Goal: Task Accomplishment & Management: Manage account settings

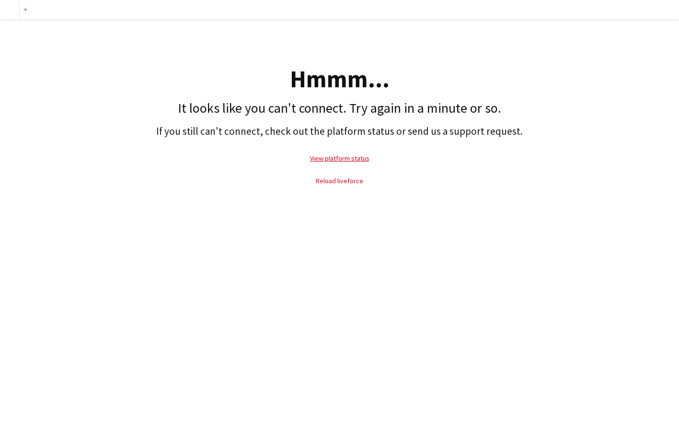
click at [347, 183] on link "Reload liveforce" at bounding box center [339, 180] width 47 height 9
click at [346, 178] on link "Reload liveforce" at bounding box center [339, 180] width 47 height 9
click at [438, 236] on div "Add Hmmm... It looks like you can't connect. Try again in a minute or so. If yo…" at bounding box center [339, 217] width 679 height 435
click at [350, 158] on link "View platform status" at bounding box center [339, 158] width 59 height 9
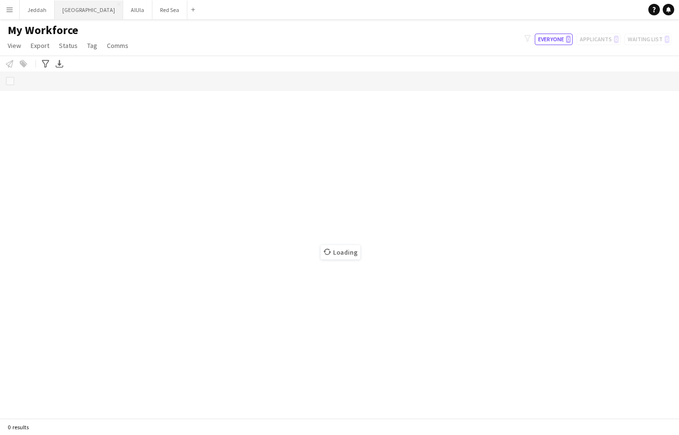
click at [75, 9] on button "Riyadh Close" at bounding box center [89, 9] width 69 height 19
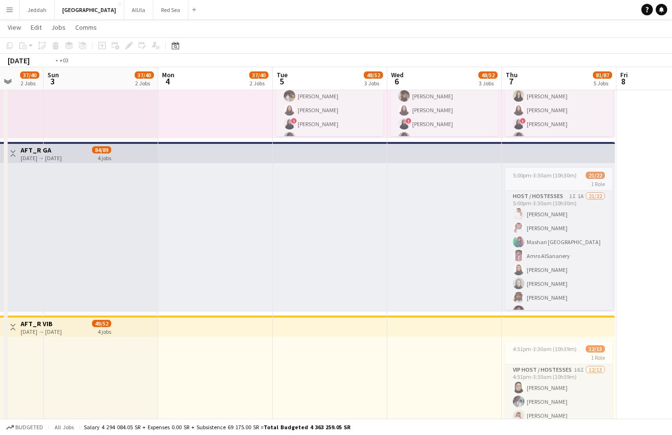
scroll to position [0, 242]
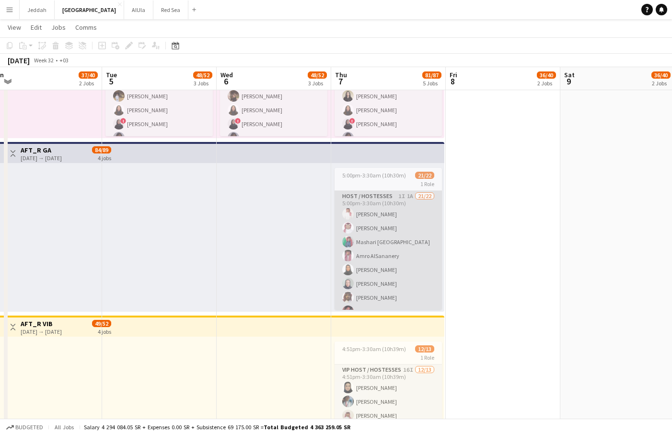
click at [392, 237] on app-card-role "Host / Hostesses 1I 1A 21/22 5:00pm-3:30am (10h30m) [PERSON_NAME] [PERSON_NAME]…" at bounding box center [388, 360] width 107 height 339
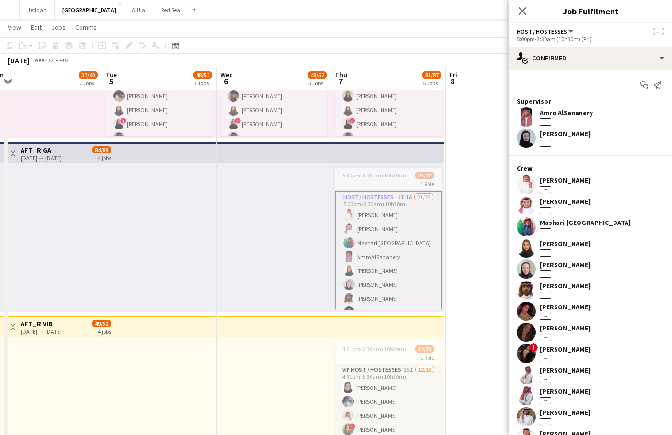
scroll to position [0, 0]
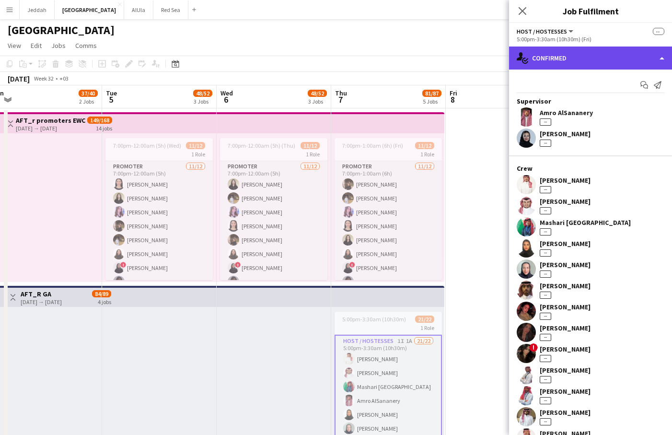
click at [661, 60] on div "single-neutral-actions-check-2 Confirmed" at bounding box center [590, 58] width 163 height 23
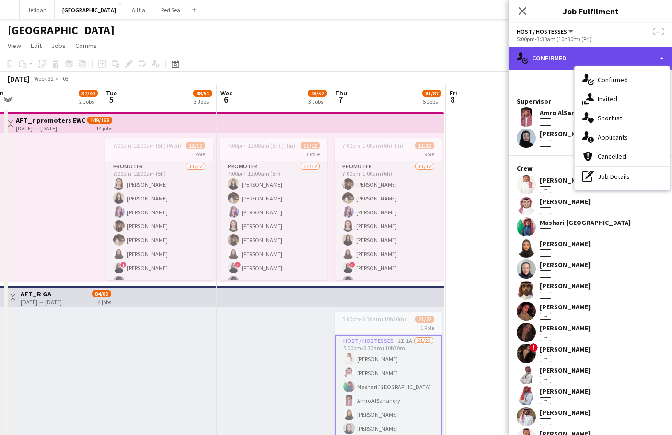
click at [661, 57] on div "single-neutral-actions-check-2 Confirmed" at bounding box center [590, 58] width 163 height 23
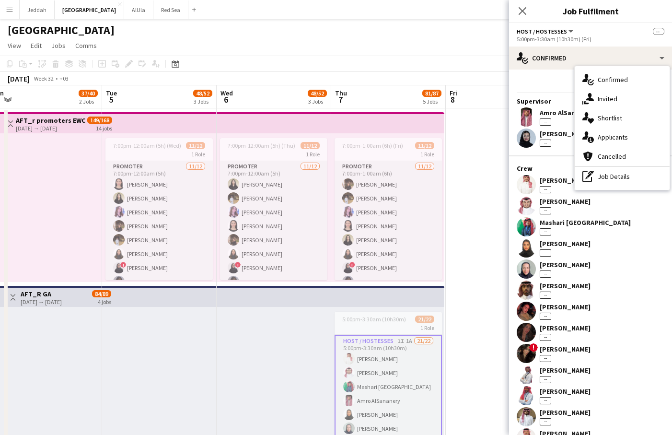
click at [560, 33] on span "Host / Hostesses" at bounding box center [542, 31] width 50 height 7
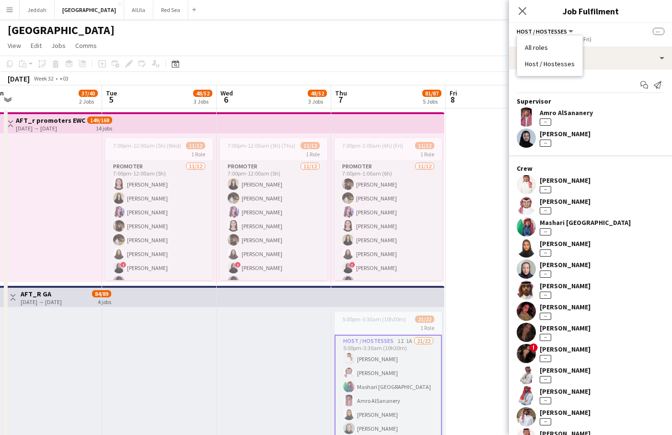
click at [537, 32] on span "Host / Hostesses" at bounding box center [542, 31] width 50 height 7
click at [358, 296] on app-top-bar at bounding box center [387, 296] width 113 height 21
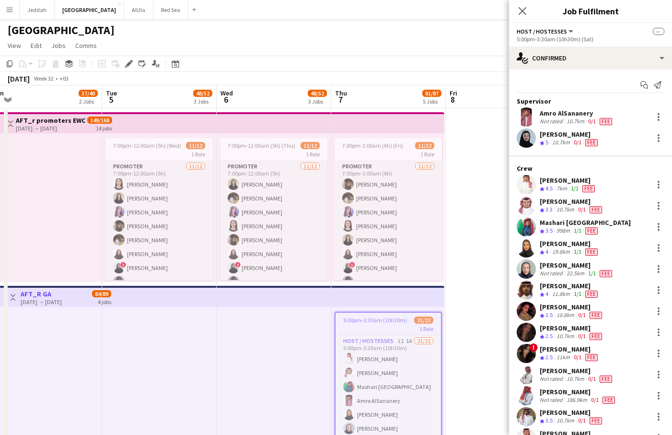
click at [358, 295] on app-top-bar at bounding box center [387, 296] width 113 height 21
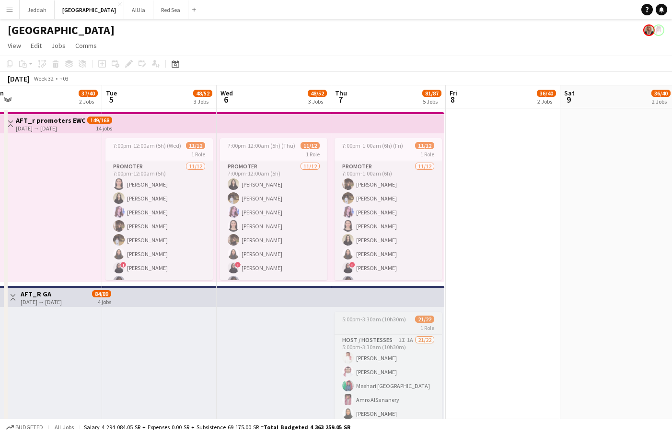
click at [370, 318] on span "5:00pm-3:30am (10h30m) (Fri)" at bounding box center [378, 319] width 73 height 7
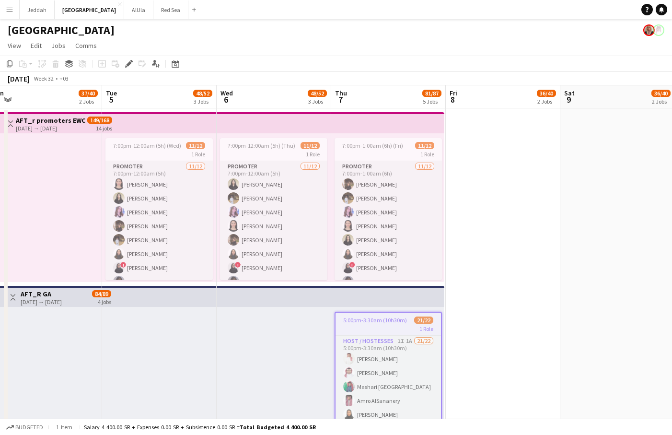
click at [370, 318] on span "5:00pm-3:30am (10h30m) (Fri)" at bounding box center [378, 319] width 71 height 7
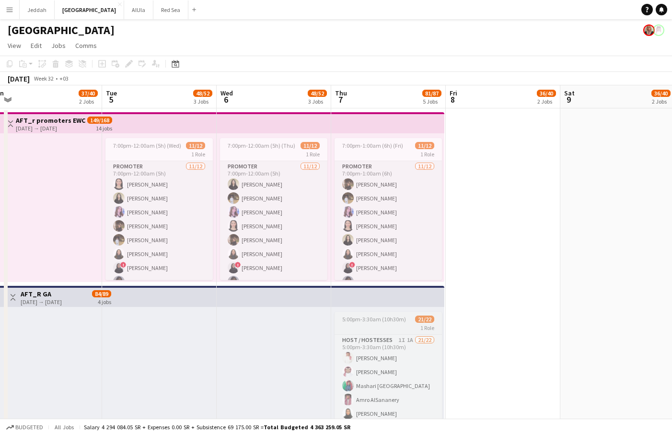
click at [370, 318] on span "5:00pm-3:30am (10h30m) (Fri)" at bounding box center [378, 319] width 73 height 7
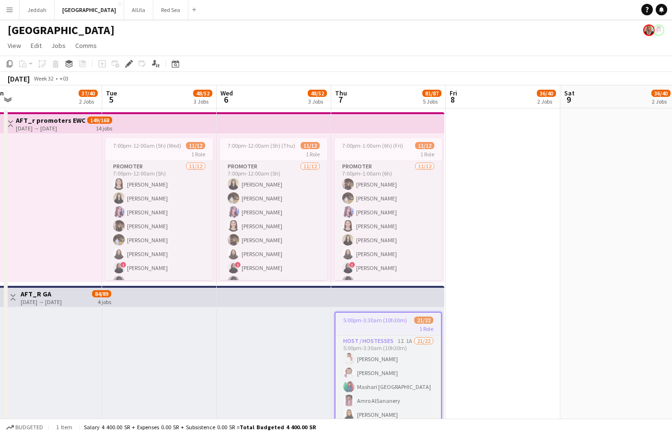
click at [370, 318] on span "5:00pm-3:30am (10h30m) (Fri)" at bounding box center [378, 319] width 71 height 7
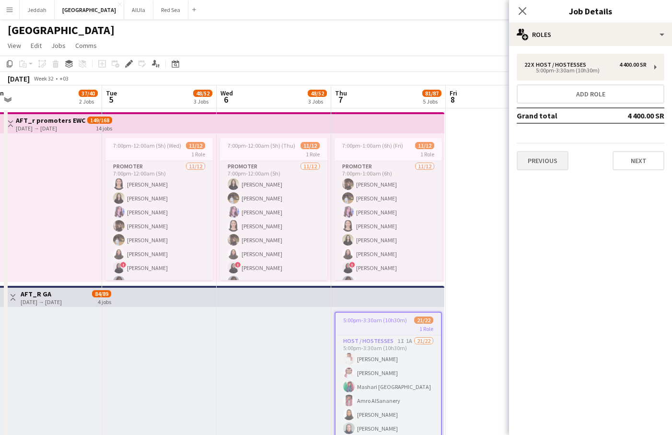
click at [556, 161] on button "Previous" at bounding box center [543, 160] width 52 height 19
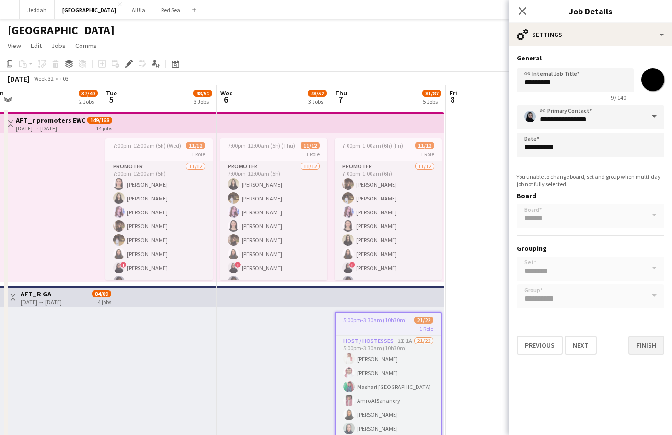
click at [644, 347] on button "Finish" at bounding box center [647, 345] width 36 height 19
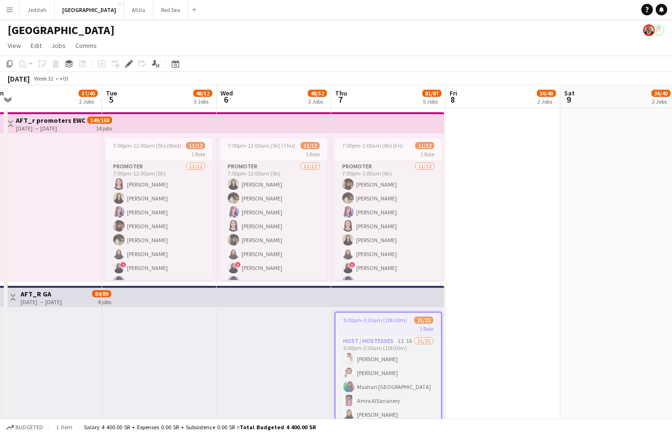
click at [371, 323] on span "5:00pm-3:30am (10h30m) (Fri)" at bounding box center [378, 319] width 71 height 7
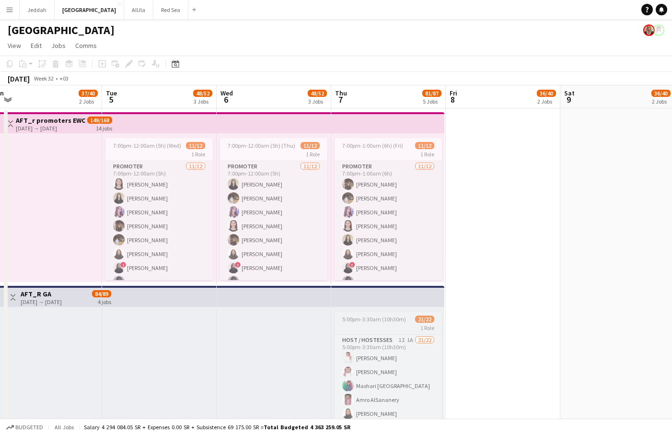
click at [371, 323] on app-job-card "5:00pm-3:30am (10h30m) (Fri) 21/22 1 Role Host / Hostesses 1I 1A 21/22 5:00pm-3…" at bounding box center [388, 383] width 107 height 142
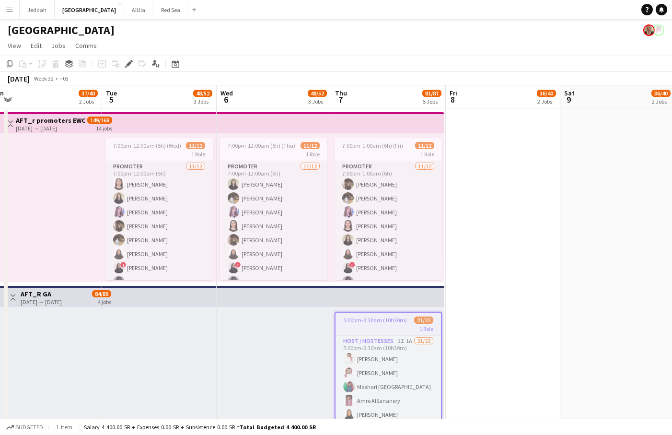
click at [371, 323] on span "5:00pm-3:30am (10h30m) (Fri)" at bounding box center [378, 319] width 71 height 7
click at [371, 323] on app-job-card "5:00pm-3:30am (10h30m) (Fri) 21/22 1 Role Host / Hostesses 1I 1A 21/22 5:00pm-3…" at bounding box center [388, 383] width 107 height 142
click at [371, 323] on span "5:00pm-3:30am (10h30m) (Fri)" at bounding box center [378, 319] width 71 height 7
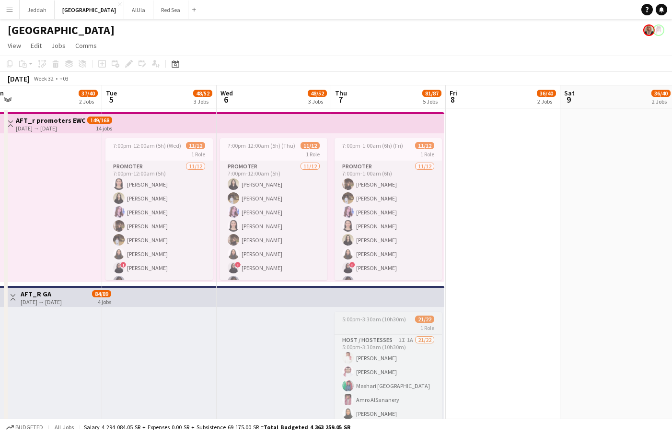
click at [371, 323] on app-job-card "5:00pm-3:30am (10h30m) (Fri) 21/22 1 Role Host / Hostesses 1I 1A 21/22 5:00pm-3…" at bounding box center [388, 383] width 107 height 142
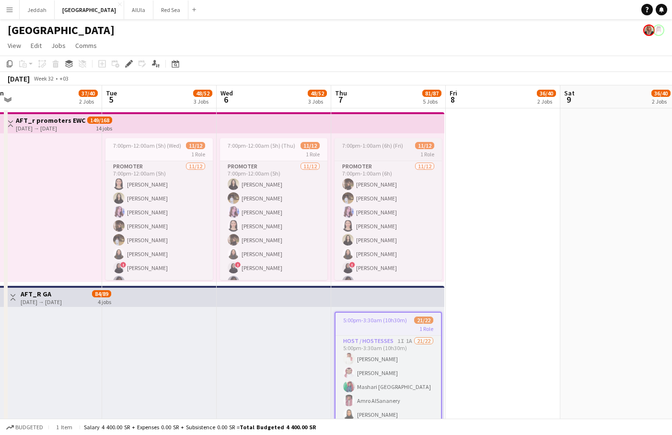
click at [385, 150] on div "1 Role" at bounding box center [388, 154] width 107 height 8
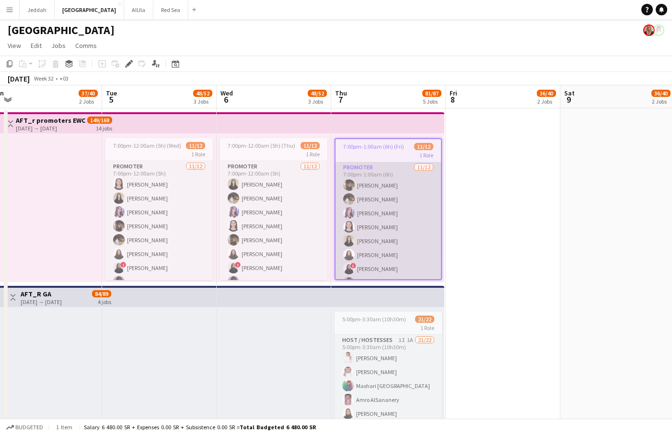
click at [391, 201] on app-card-role "Promoter [DATE] 7:00pm-1:00am (6h) Nour [PERSON_NAME] [PERSON_NAME] Eter [PERSO…" at bounding box center [388, 255] width 105 height 186
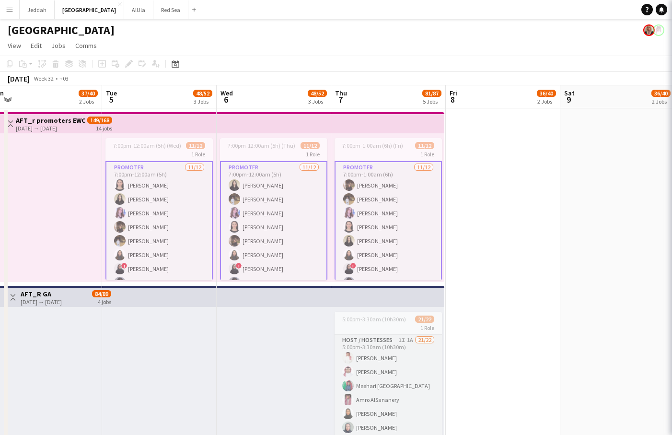
scroll to position [0, 241]
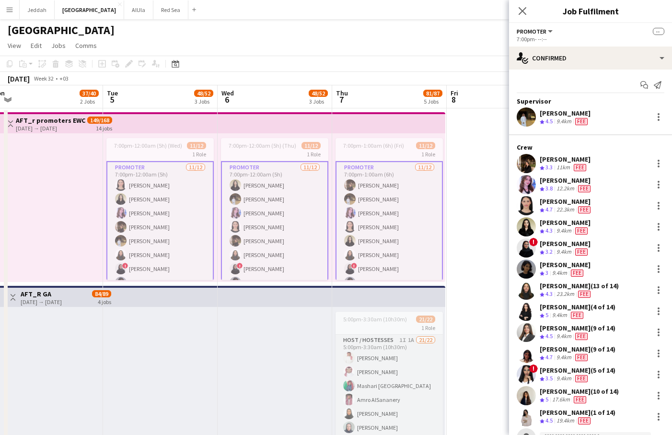
click at [548, 31] on button "Promoter" at bounding box center [535, 31] width 37 height 7
click at [542, 48] on li "All roles" at bounding box center [549, 47] width 48 height 9
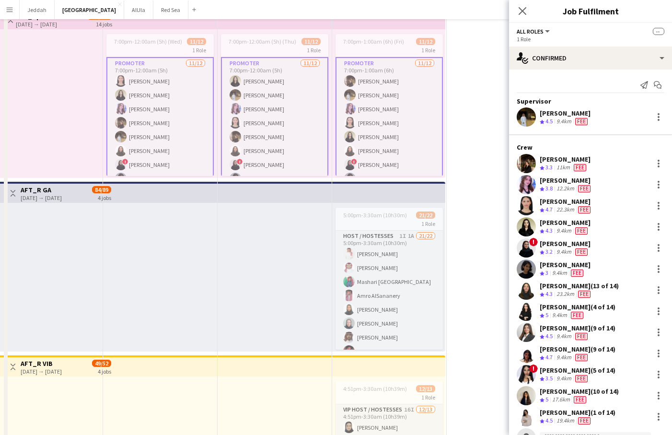
scroll to position [0, 0]
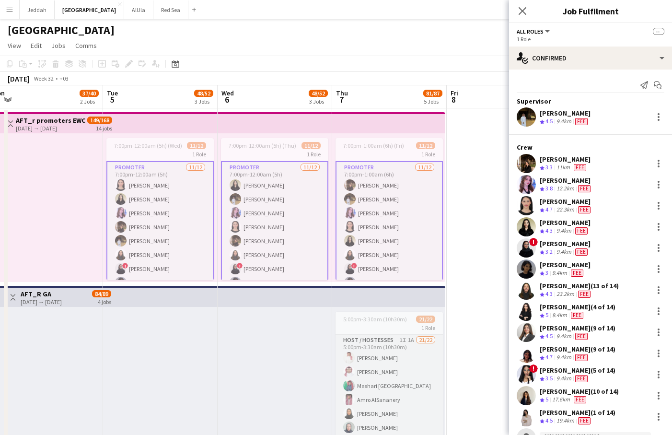
click at [541, 246] on div "[PERSON_NAME]" at bounding box center [565, 243] width 51 height 9
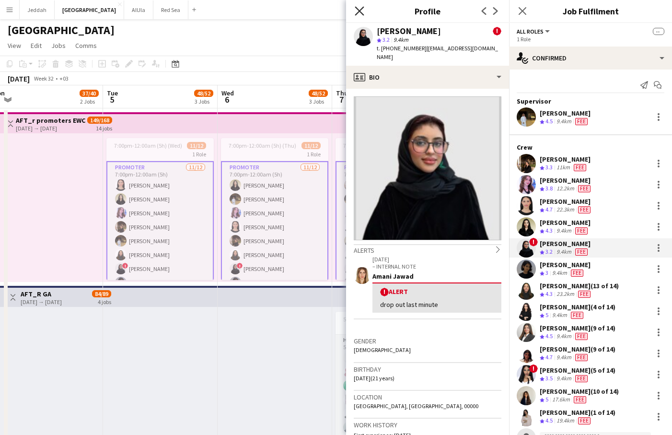
click at [359, 11] on icon "Close pop-in" at bounding box center [359, 10] width 9 height 9
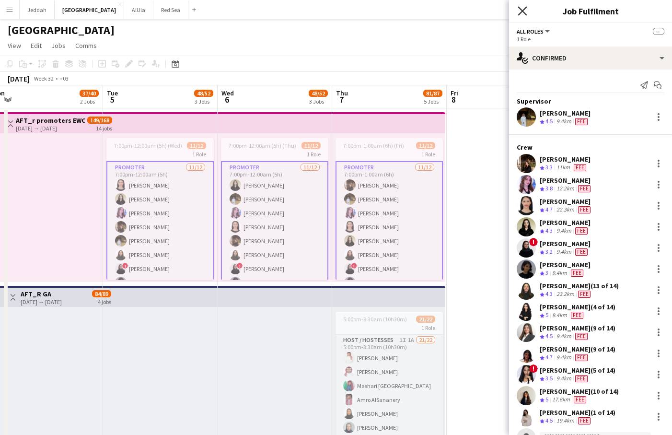
click at [526, 15] on icon at bounding box center [522, 10] width 9 height 9
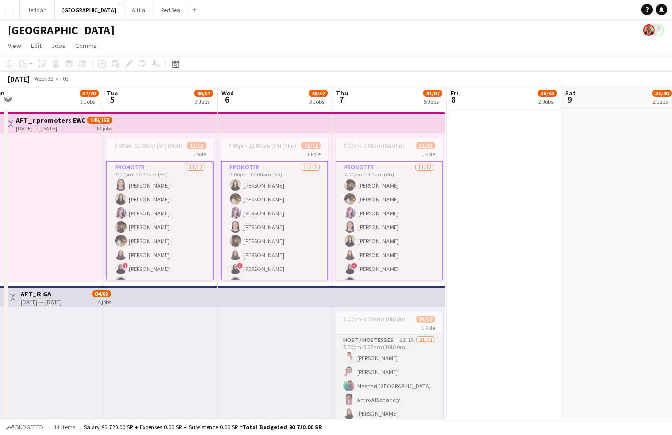
click at [351, 299] on app-top-bar at bounding box center [388, 296] width 113 height 21
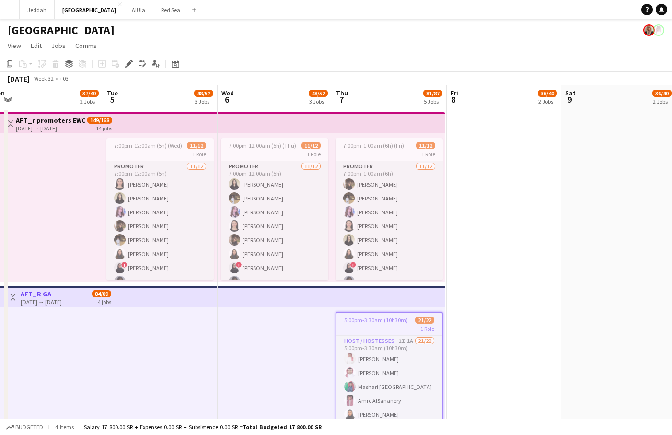
scroll to position [0, 241]
click at [35, 290] on h3 "AFT_R GA" at bounding box center [41, 294] width 41 height 9
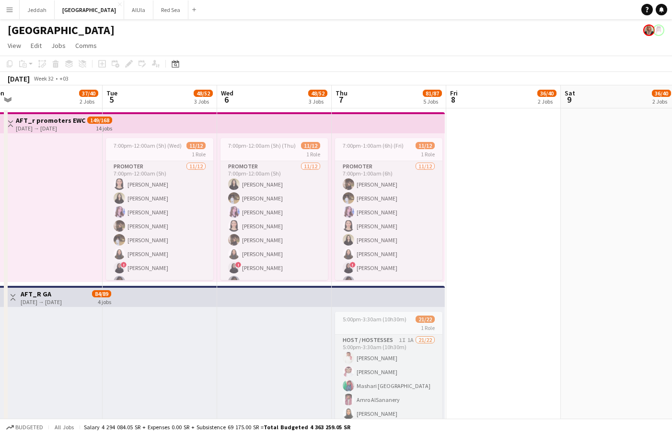
click at [34, 292] on h3 "AFT_R GA" at bounding box center [41, 294] width 41 height 9
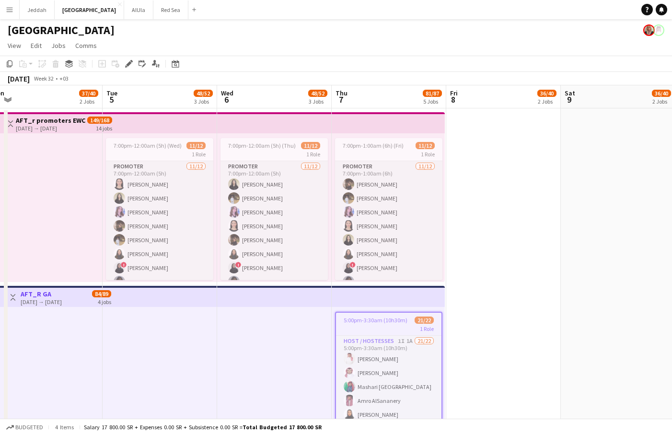
click at [34, 292] on h3 "AFT_R GA" at bounding box center [41, 294] width 41 height 9
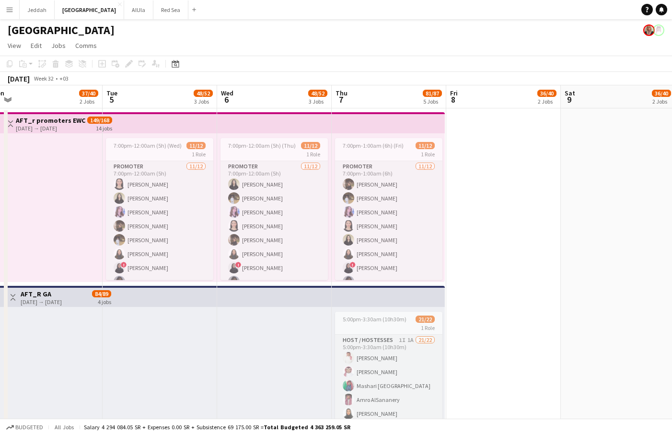
click at [34, 292] on h3 "AFT_R GA" at bounding box center [41, 294] width 41 height 9
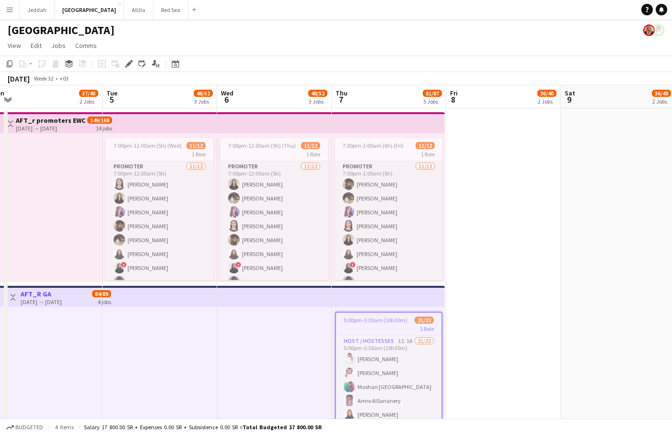
click at [34, 292] on h3 "AFT_R GA" at bounding box center [41, 294] width 41 height 9
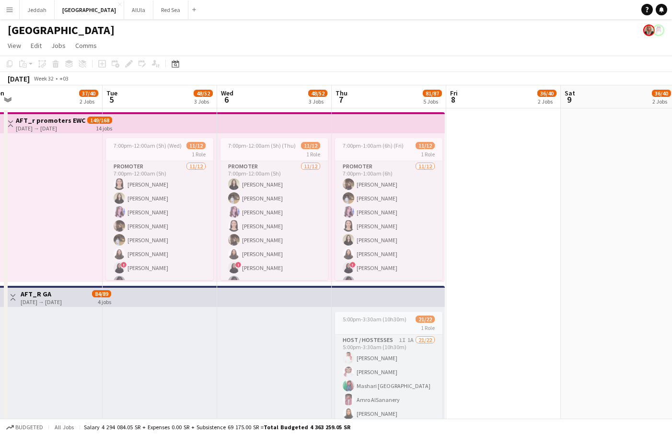
click at [34, 292] on h3 "AFT_R GA" at bounding box center [41, 294] width 41 height 9
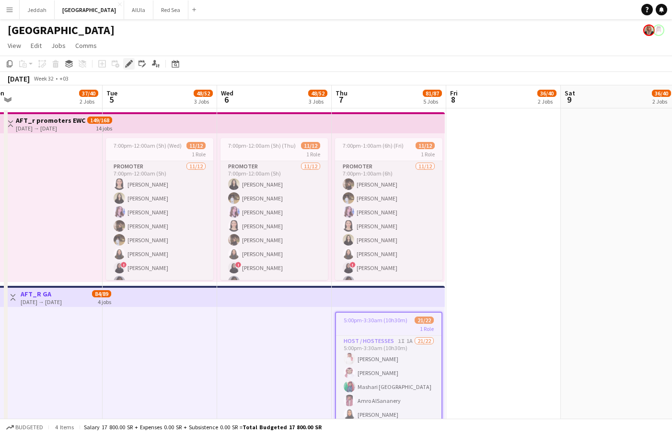
click at [125, 65] on div "Edit" at bounding box center [129, 64] width 12 height 12
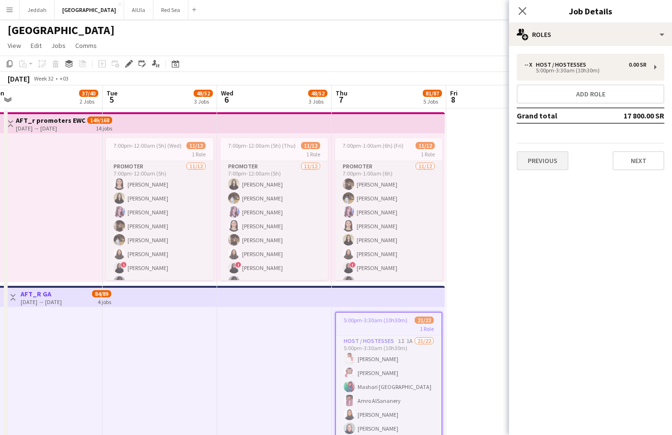
click at [553, 158] on button "Previous" at bounding box center [543, 160] width 52 height 19
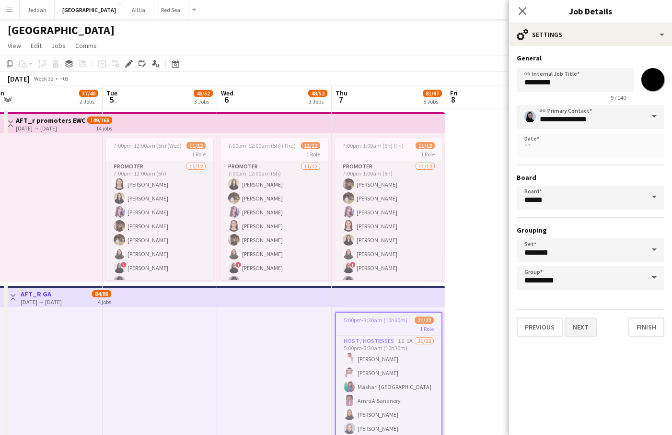
click at [588, 329] on button "Next" at bounding box center [581, 326] width 32 height 19
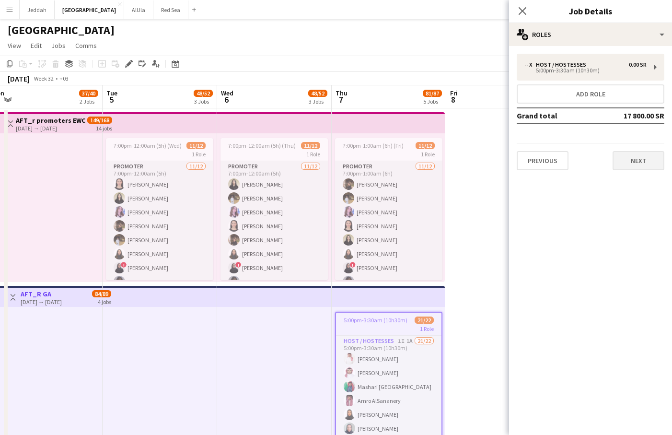
click at [632, 159] on button "Next" at bounding box center [639, 160] width 52 height 19
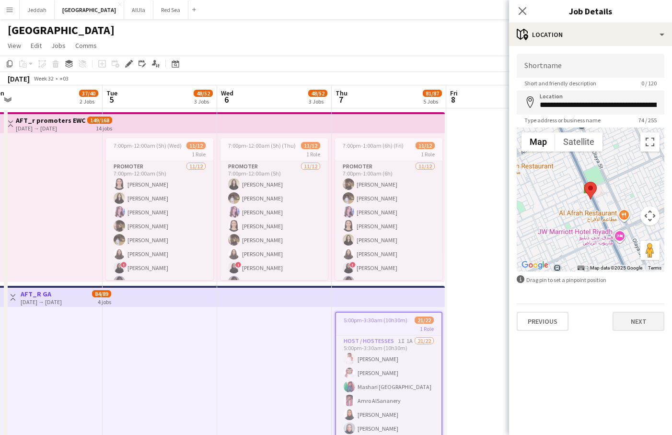
click at [648, 324] on button "Next" at bounding box center [639, 321] width 52 height 19
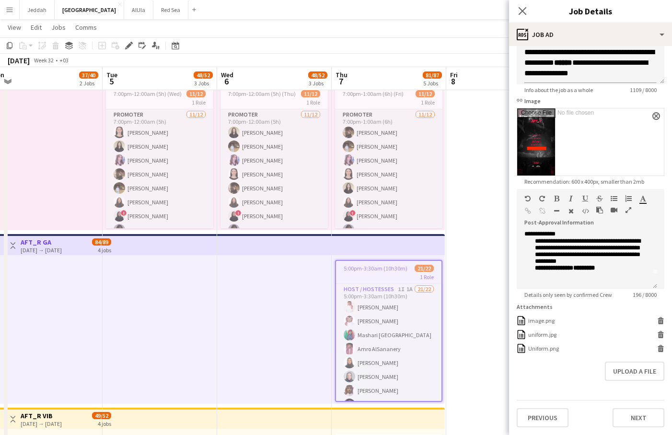
scroll to position [114, 0]
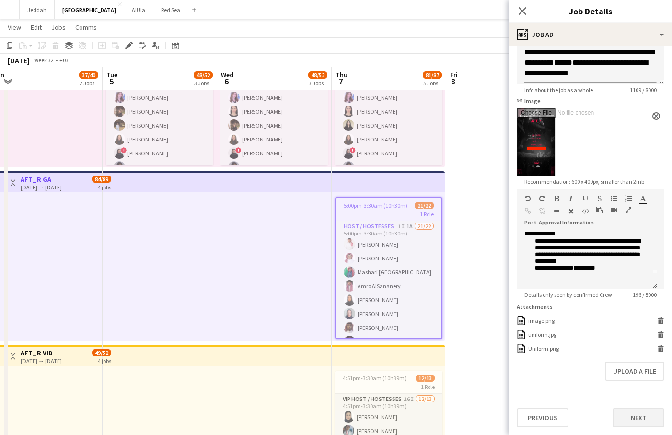
click at [627, 415] on button "Next" at bounding box center [639, 417] width 52 height 19
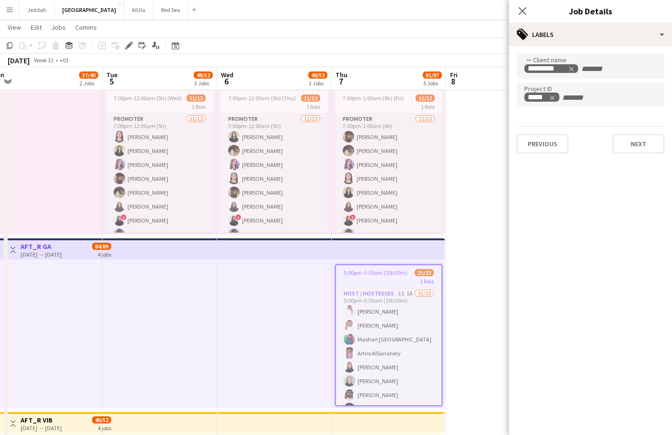
scroll to position [0, 0]
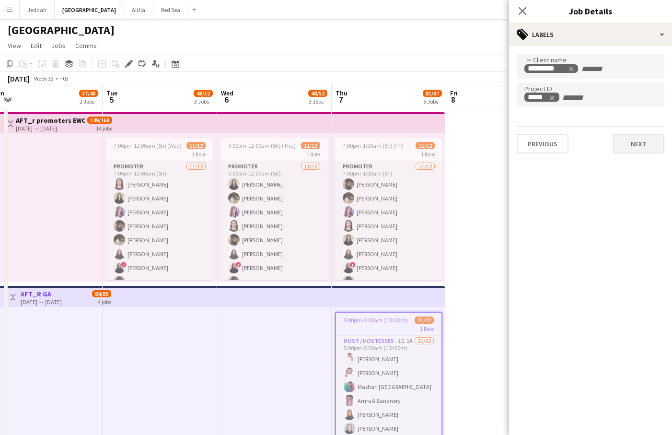
click at [641, 147] on button "Next" at bounding box center [639, 143] width 52 height 19
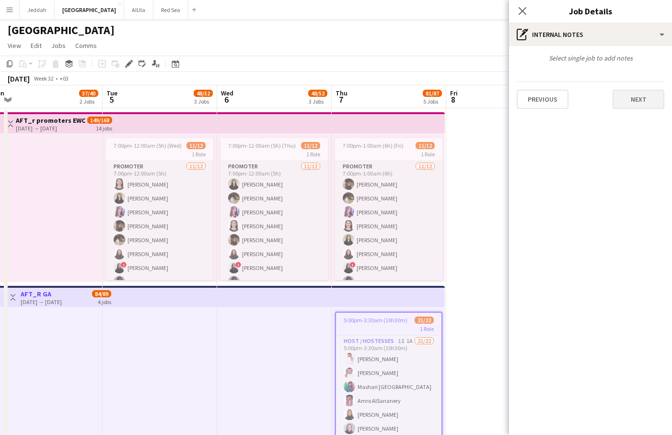
click at [642, 102] on button "Next" at bounding box center [639, 99] width 52 height 19
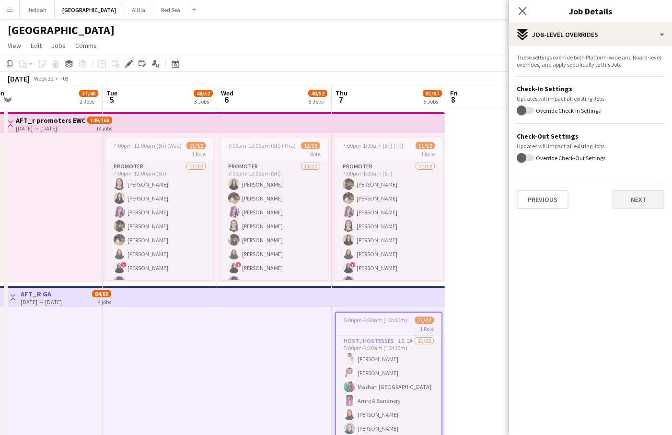
click at [642, 207] on button "Next" at bounding box center [639, 199] width 52 height 19
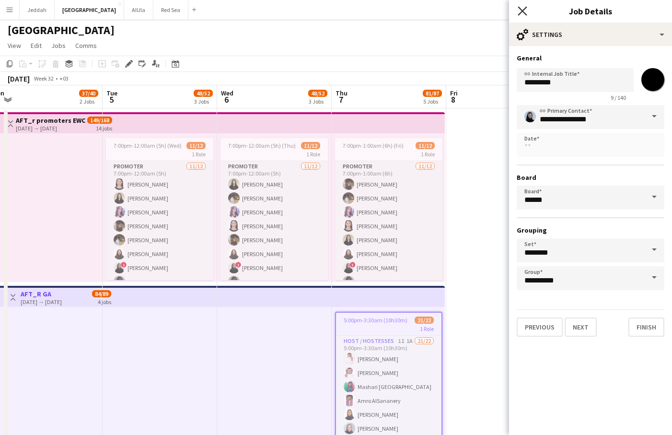
click at [525, 11] on icon "Close pop-in" at bounding box center [522, 10] width 9 height 9
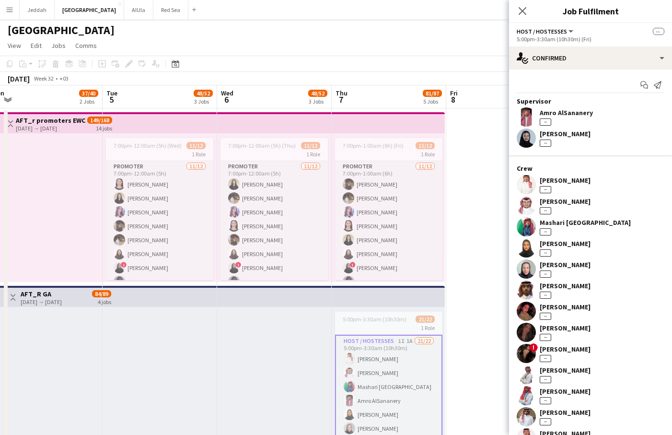
click at [557, 113] on div "Amro AlSananery" at bounding box center [566, 112] width 53 height 9
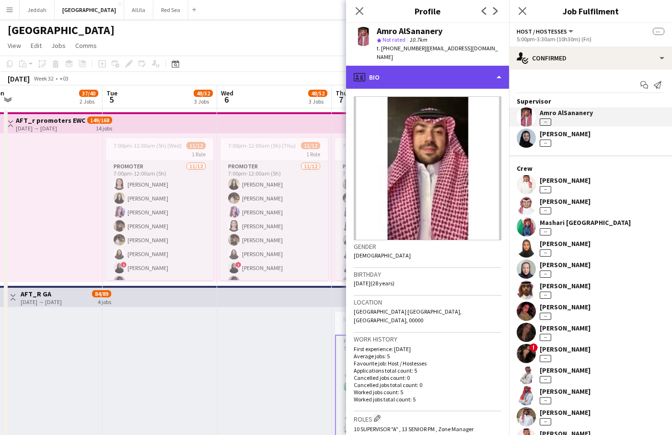
click at [497, 68] on div "profile Bio" at bounding box center [427, 77] width 163 height 23
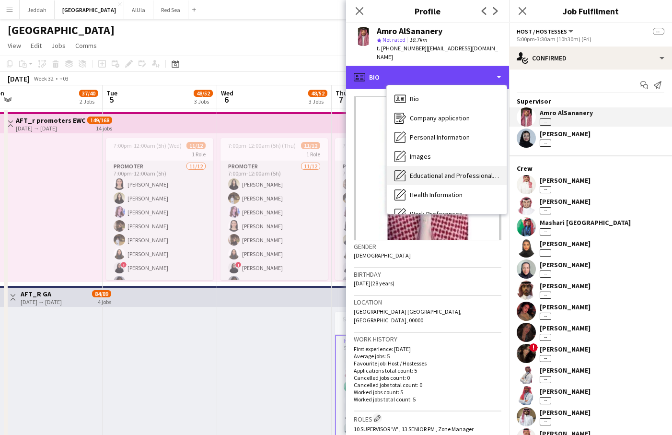
scroll to position [109, 0]
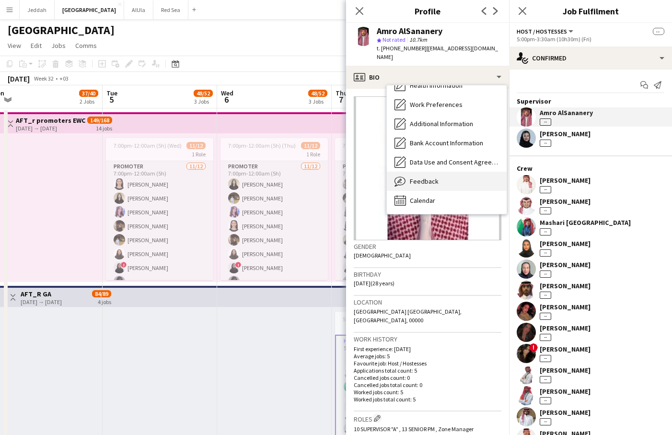
click at [445, 172] on div "Feedback Feedback" at bounding box center [447, 181] width 120 height 19
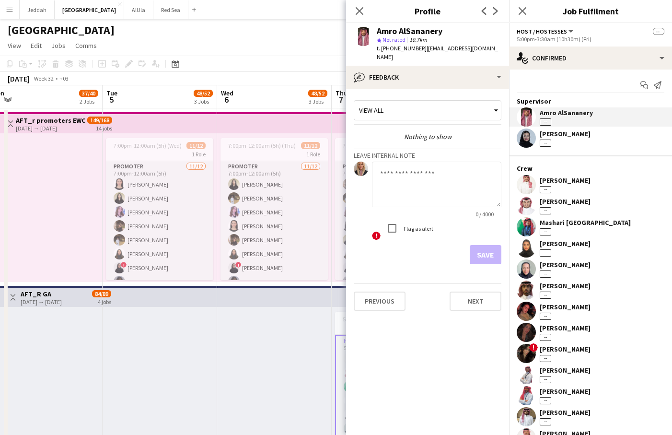
click at [467, 105] on div "View all" at bounding box center [422, 110] width 137 height 18
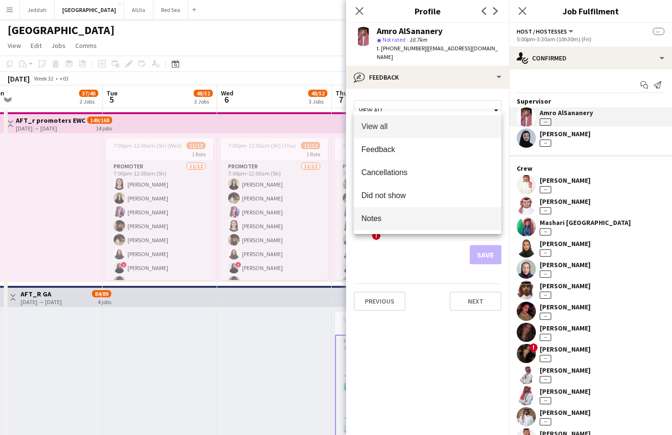
click at [415, 218] on span "Notes" at bounding box center [428, 218] width 132 height 9
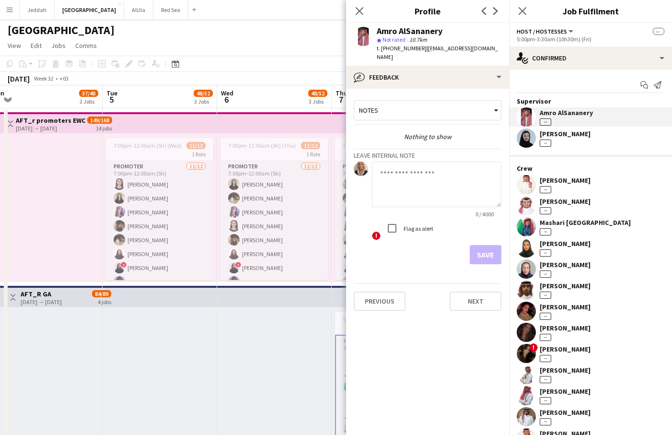
click at [434, 104] on div "Notes" at bounding box center [422, 110] width 137 height 18
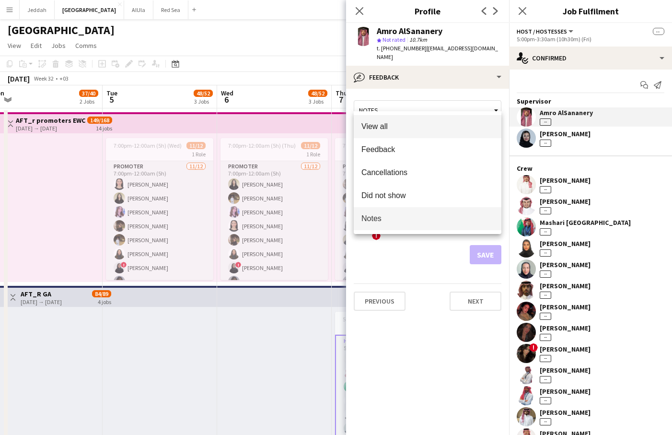
click at [430, 126] on span "View all" at bounding box center [428, 126] width 132 height 9
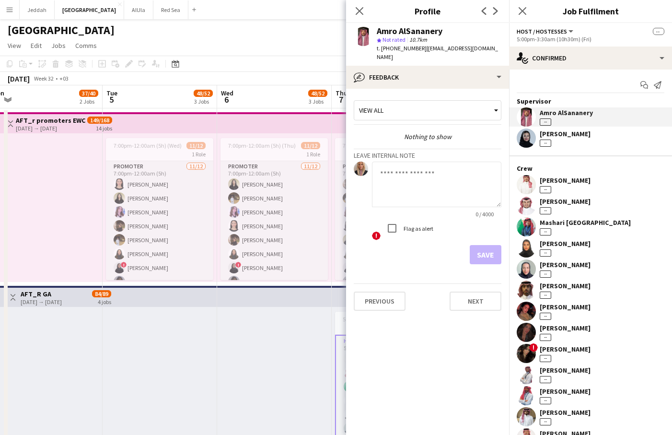
click at [571, 139] on div "[PERSON_NAME] --" at bounding box center [565, 137] width 51 height 17
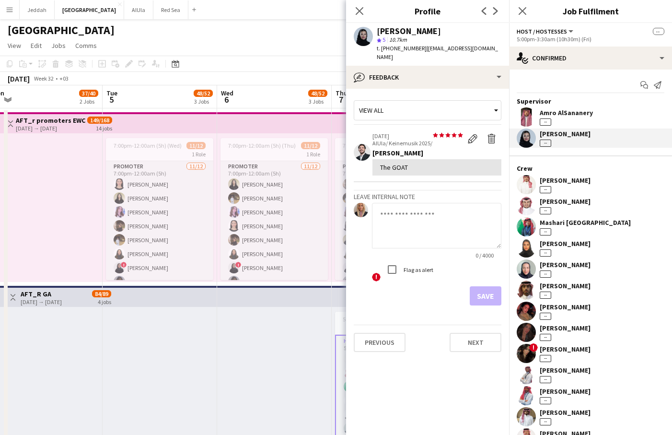
click at [572, 201] on div "[PERSON_NAME]" at bounding box center [565, 201] width 51 height 9
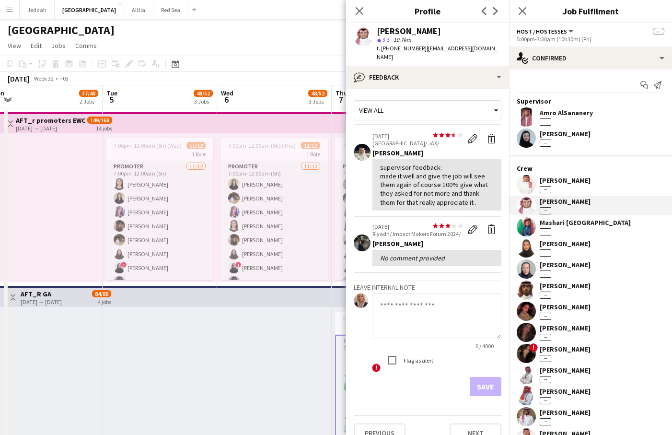
click at [568, 225] on div "Mashari [GEOGRAPHIC_DATA]" at bounding box center [585, 222] width 91 height 9
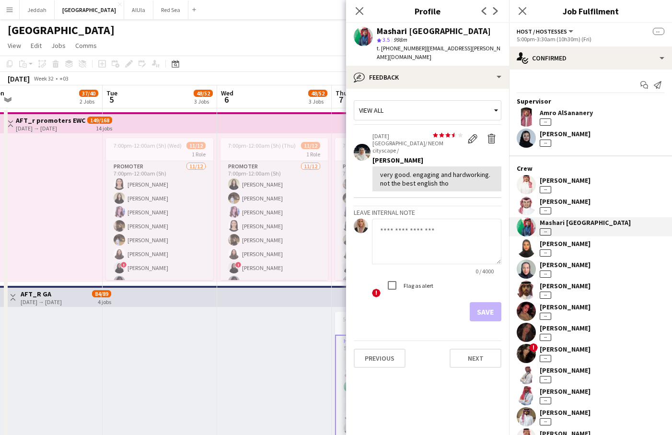
click at [563, 239] on div "[PERSON_NAME]" at bounding box center [565, 243] width 51 height 9
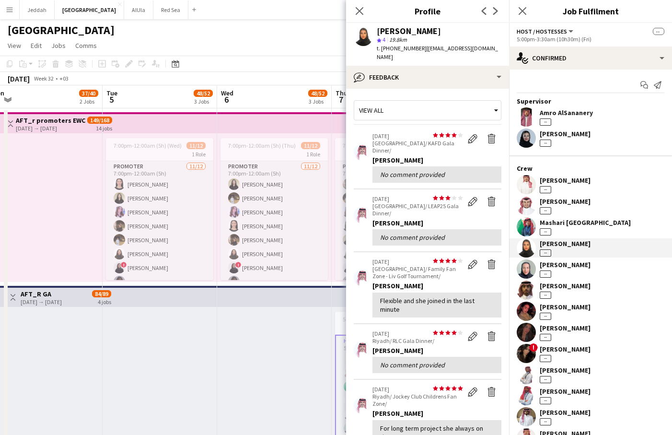
click at [563, 267] on div "[PERSON_NAME]" at bounding box center [565, 264] width 51 height 9
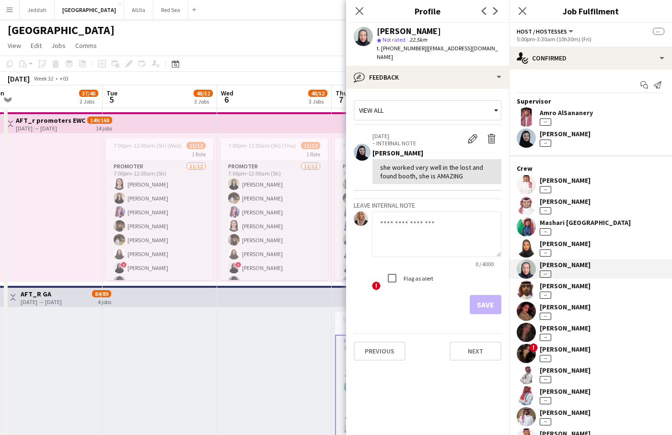
click at [550, 293] on div "--" at bounding box center [546, 295] width 12 height 7
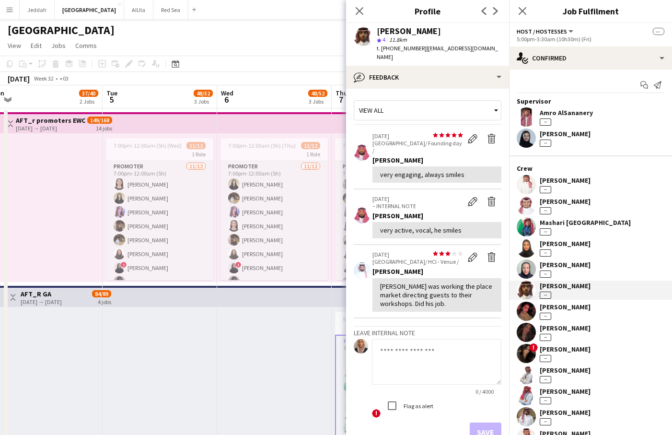
click at [576, 312] on div "[PERSON_NAME] --" at bounding box center [565, 311] width 51 height 17
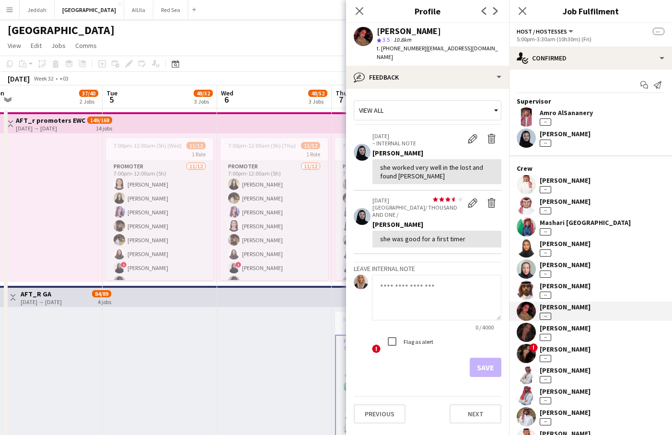
click at [577, 329] on div "[PERSON_NAME]" at bounding box center [565, 328] width 51 height 9
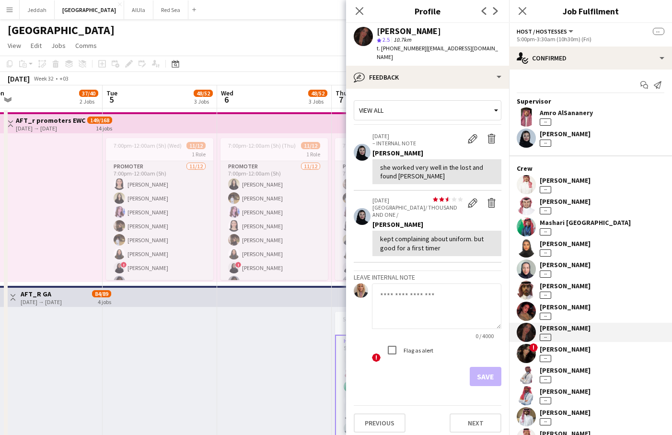
click at [581, 350] on div "[PERSON_NAME]" at bounding box center [565, 349] width 51 height 9
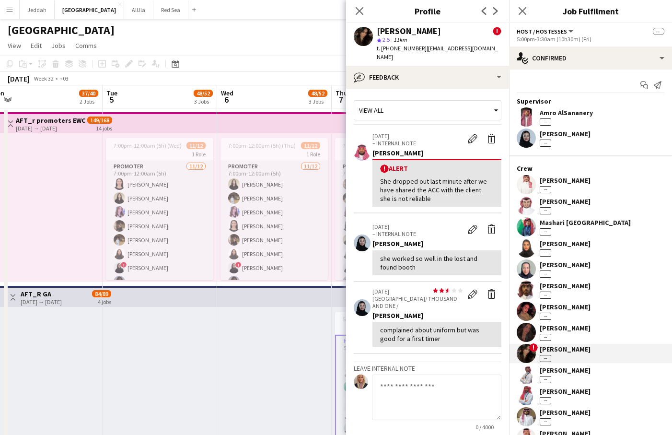
click at [577, 370] on div "[PERSON_NAME]" at bounding box center [565, 370] width 51 height 9
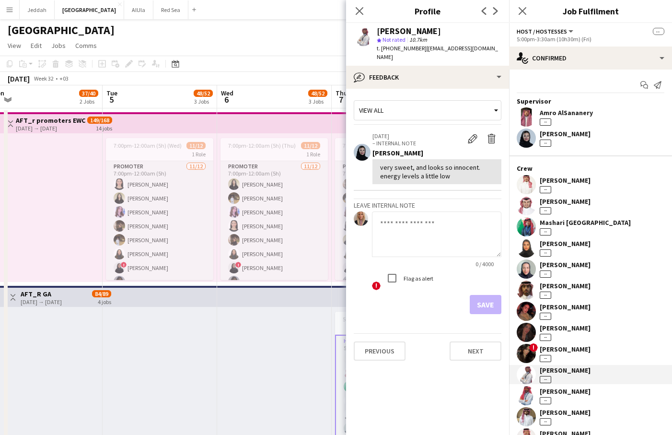
click at [574, 386] on div "[PERSON_NAME] --" at bounding box center [590, 395] width 163 height 19
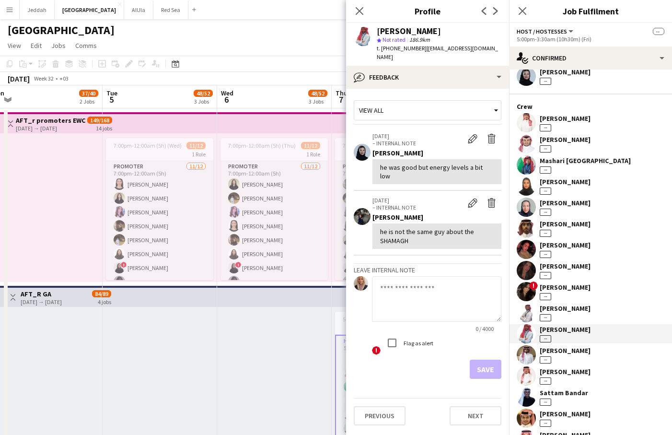
scroll to position [105, 0]
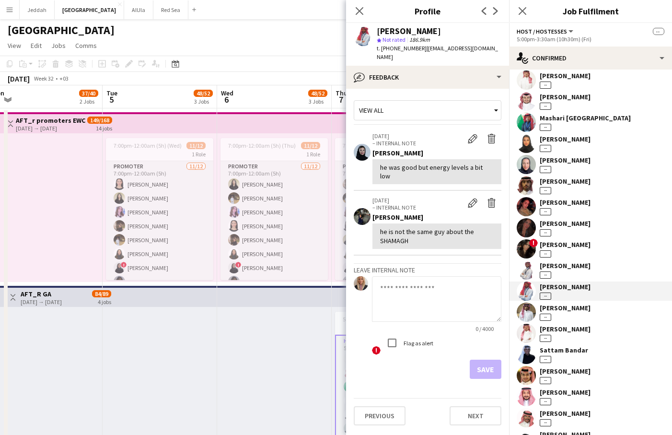
click at [565, 303] on div "[PERSON_NAME] --" at bounding box center [590, 312] width 163 height 19
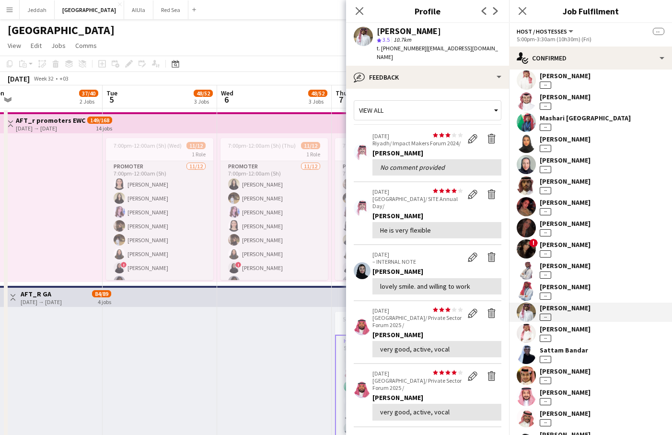
click at [584, 353] on div "Sattam Bandar" at bounding box center [564, 350] width 48 height 9
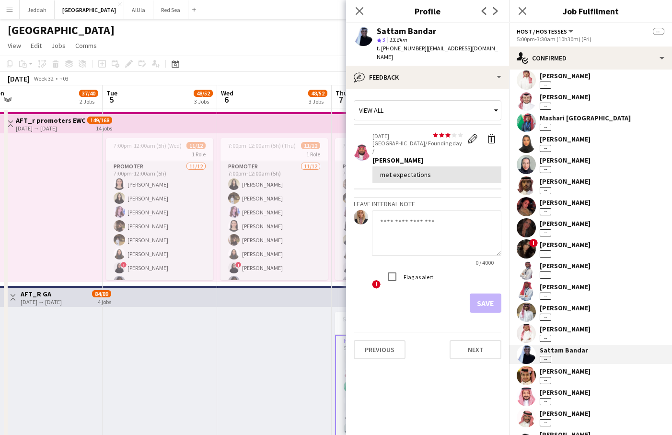
click at [575, 329] on div "[PERSON_NAME]" at bounding box center [565, 329] width 51 height 9
